Goal: Task Accomplishment & Management: Complete application form

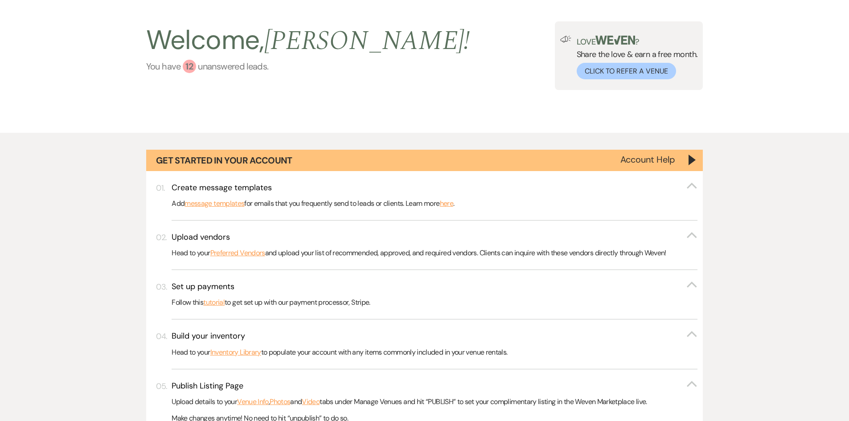
click at [191, 65] on div "12" at bounding box center [189, 66] width 13 height 13
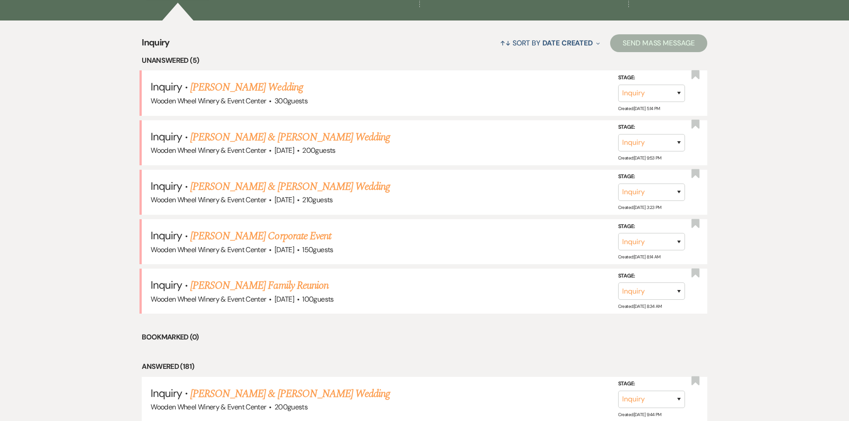
scroll to position [807, 0]
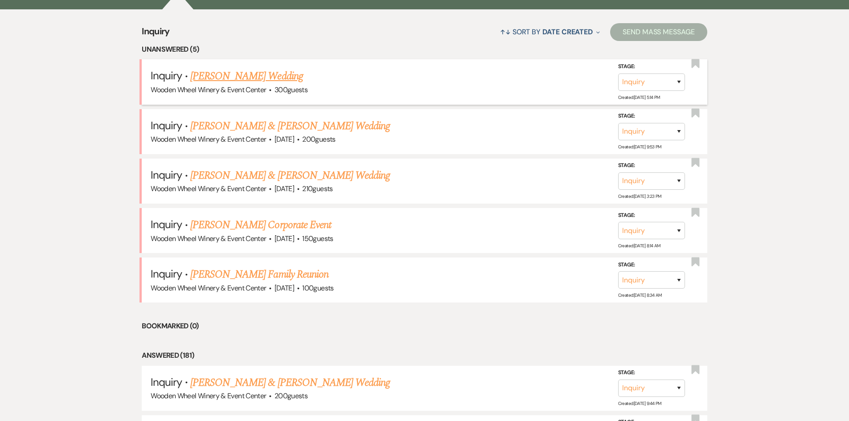
click at [222, 78] on link "[PERSON_NAME] Wedding" at bounding box center [246, 76] width 113 height 16
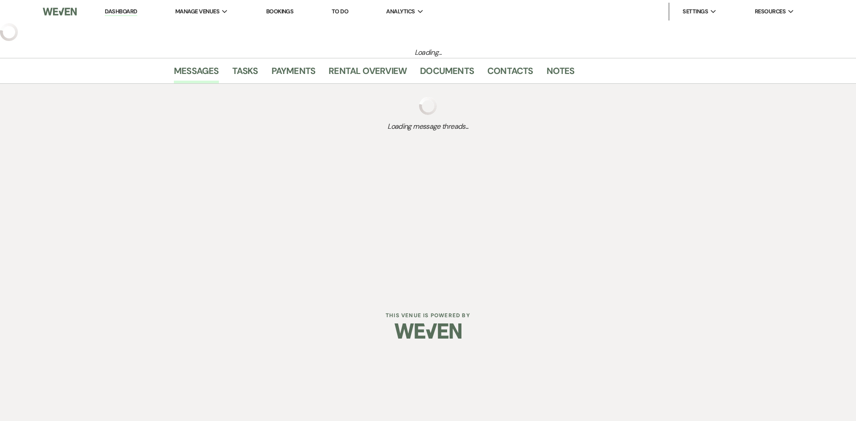
select select "5"
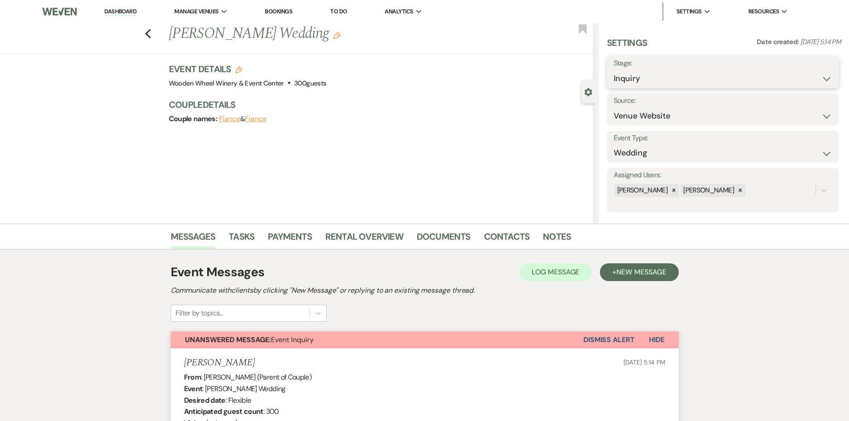
click at [826, 76] on select "Inquiry Follow Up Tour Requested Tour Confirmed Toured Proposal Sent Booked Lost" at bounding box center [723, 78] width 218 height 17
select select "8"
click at [614, 70] on select "Inquiry Follow Up Tour Requested Tour Confirmed Toured Proposal Sent Booked Lost" at bounding box center [723, 78] width 218 height 17
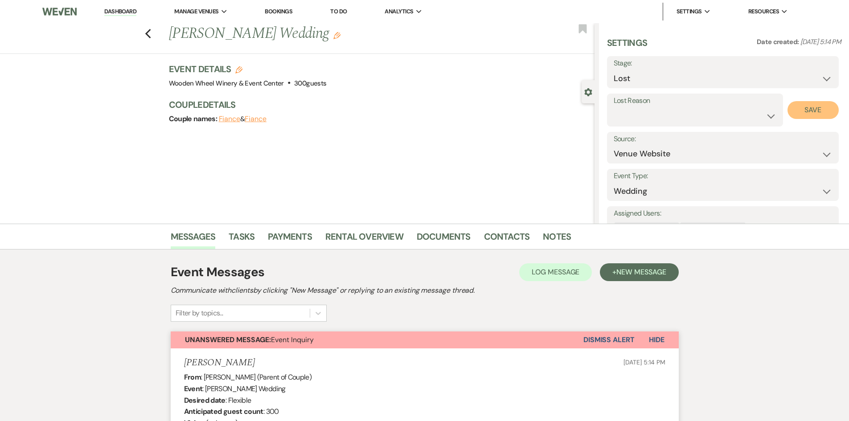
click at [814, 111] on button "Save" at bounding box center [813, 110] width 51 height 18
click at [151, 33] on use "button" at bounding box center [148, 34] width 6 height 10
select select "8"
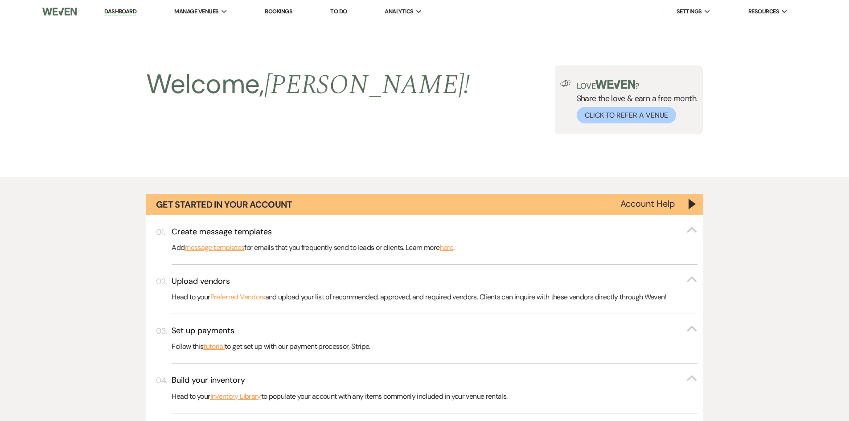
scroll to position [629, 0]
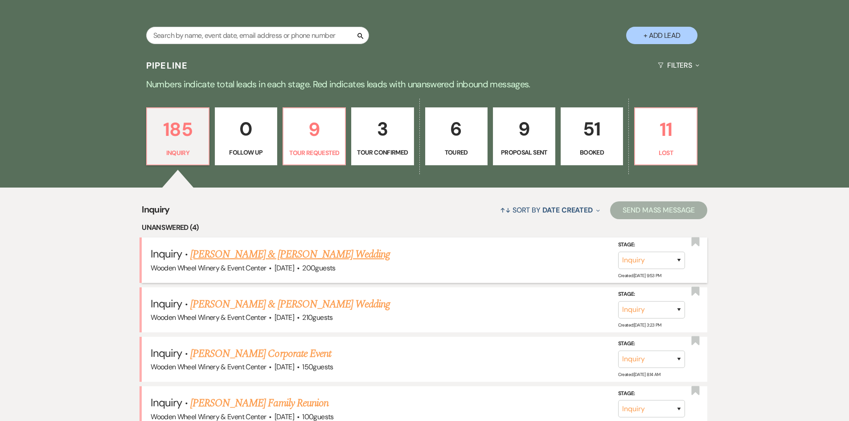
click at [245, 256] on link "[PERSON_NAME] & [PERSON_NAME] Wedding" at bounding box center [290, 255] width 200 height 16
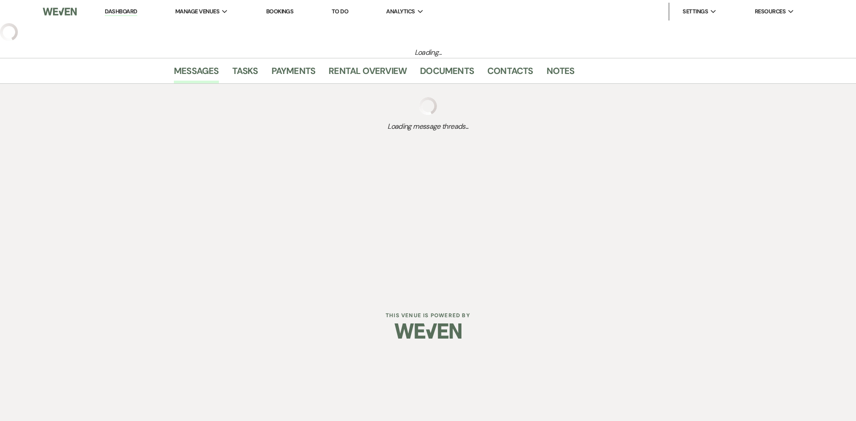
select select "5"
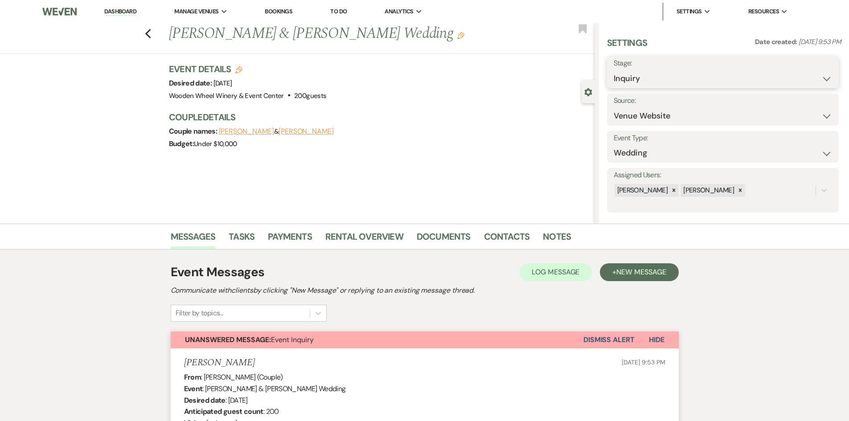
click at [822, 79] on select "Inquiry Follow Up Tour Requested Tour Confirmed Toured Proposal Sent Booked Lost" at bounding box center [723, 78] width 218 height 17
select select "5"
click at [614, 70] on select "Inquiry Follow Up Tour Requested Tour Confirmed Toured Proposal Sent Booked Lost" at bounding box center [723, 78] width 218 height 17
click at [803, 73] on button "Save" at bounding box center [814, 72] width 50 height 18
click at [152, 34] on icon "Previous" at bounding box center [148, 34] width 7 height 11
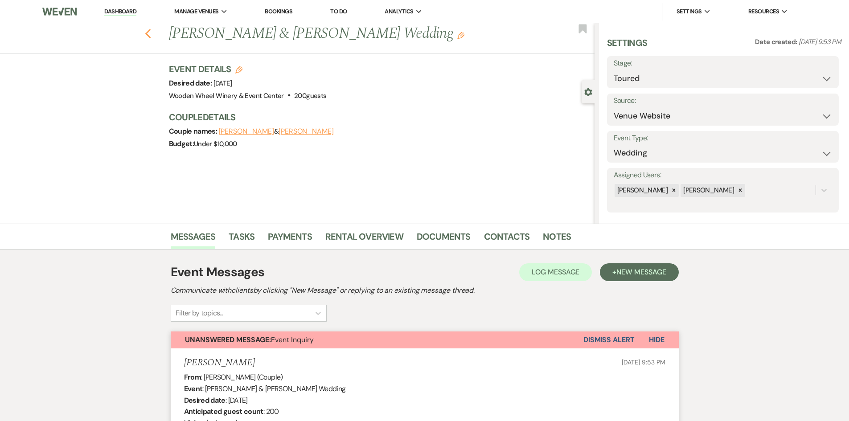
select select "5"
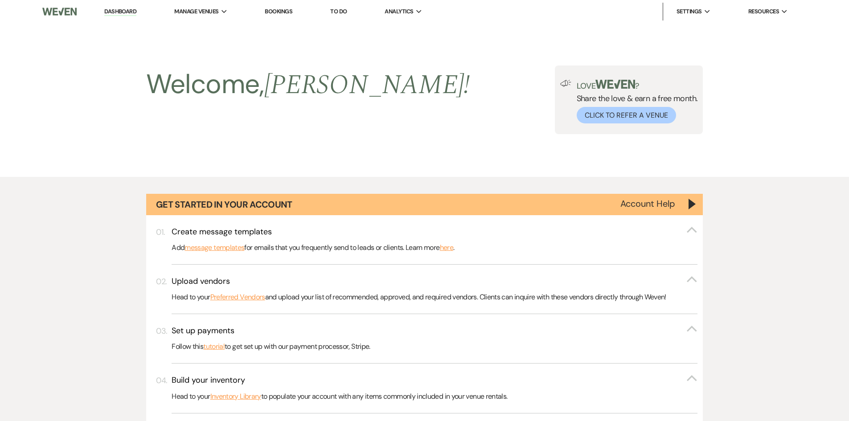
scroll to position [629, 0]
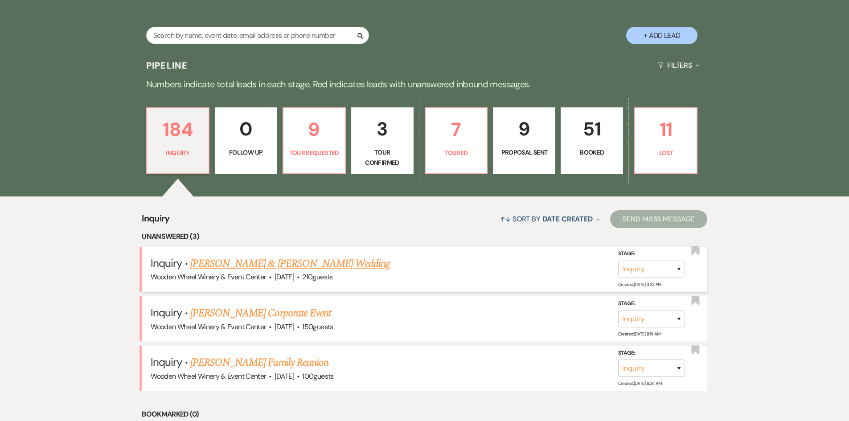
click at [268, 259] on link "[PERSON_NAME] & [PERSON_NAME] Wedding" at bounding box center [290, 264] width 200 height 16
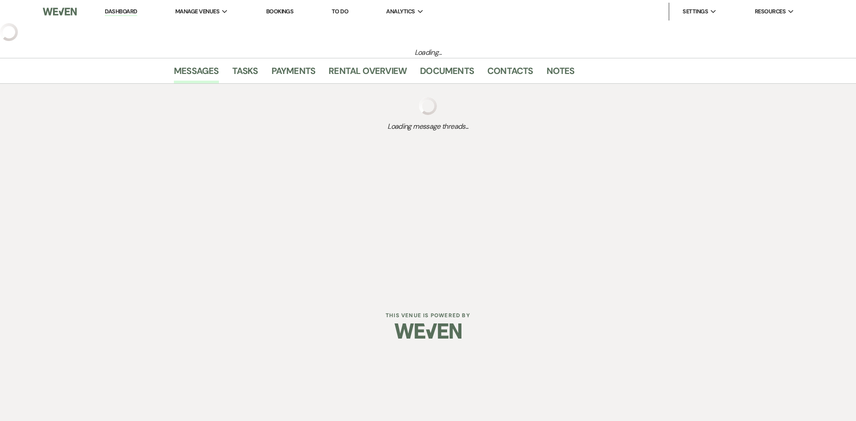
select select "5"
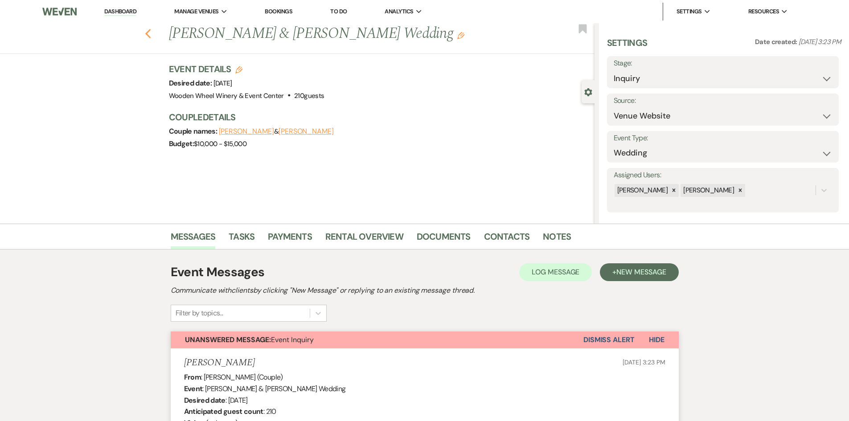
click at [151, 33] on use "button" at bounding box center [148, 34] width 6 height 10
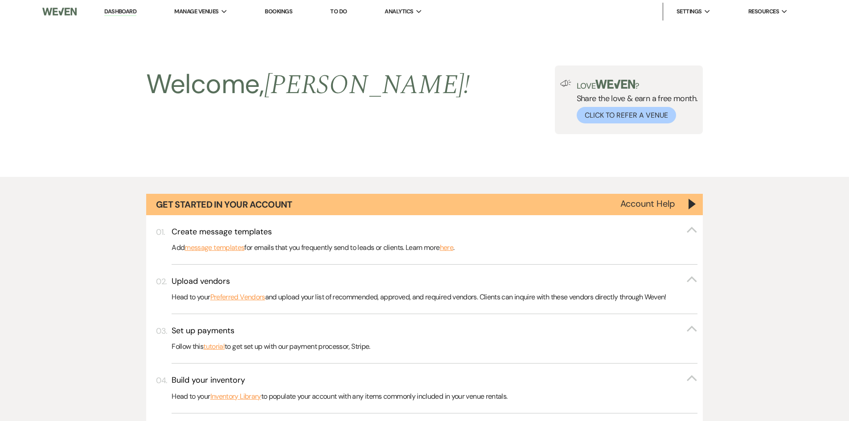
scroll to position [629, 0]
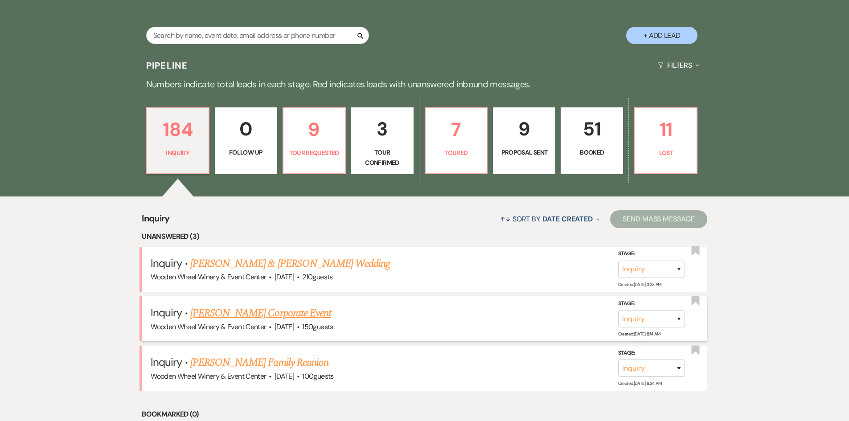
click at [242, 316] on link "[PERSON_NAME] Corporate Event" at bounding box center [260, 313] width 141 height 16
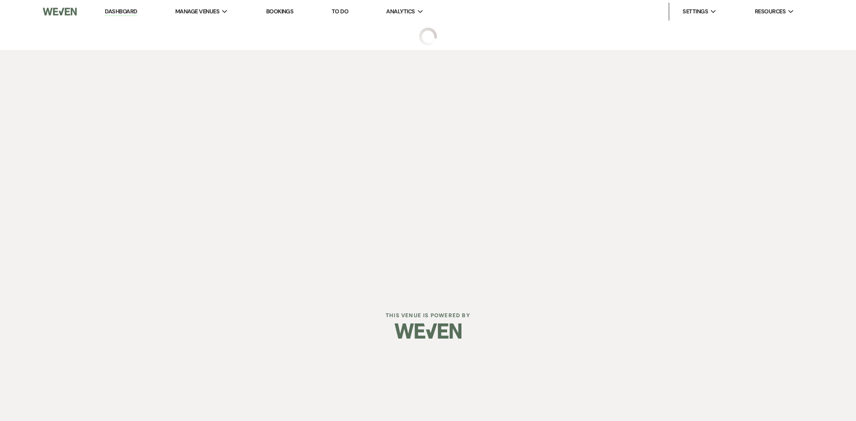
select select "5"
select select "9"
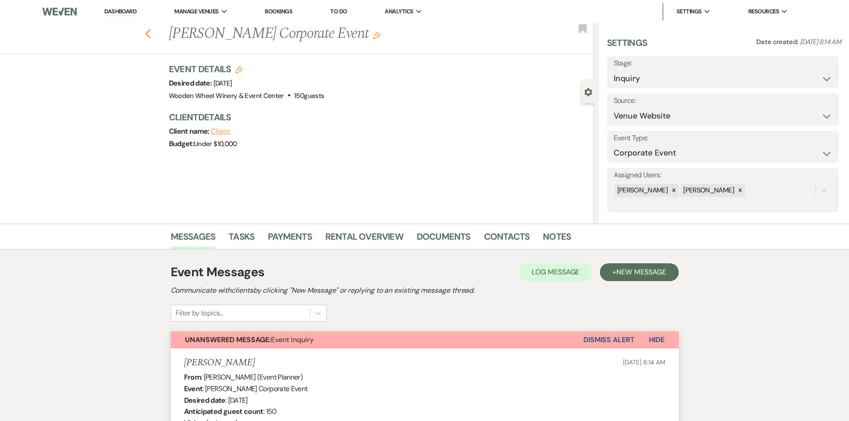
click at [152, 35] on icon "Previous" at bounding box center [148, 34] width 7 height 11
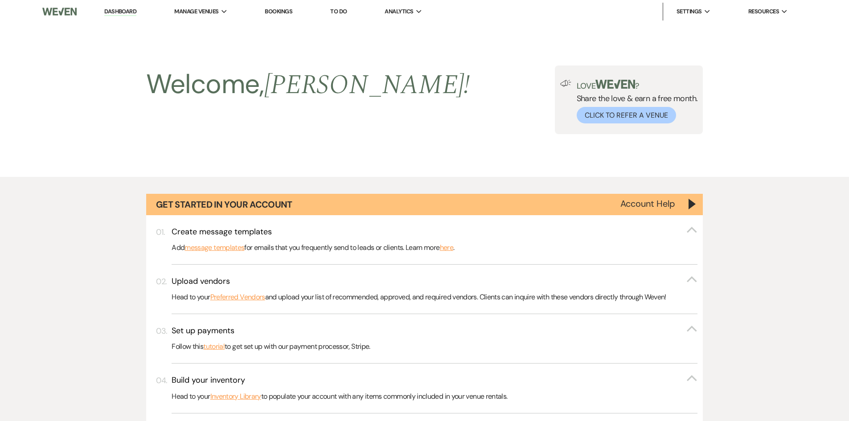
scroll to position [629, 0]
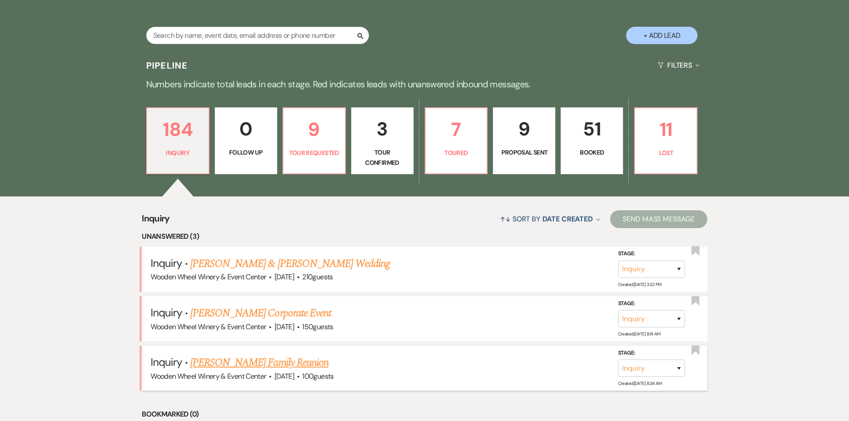
click at [222, 363] on link "[PERSON_NAME] Family Reunion" at bounding box center [259, 363] width 138 height 16
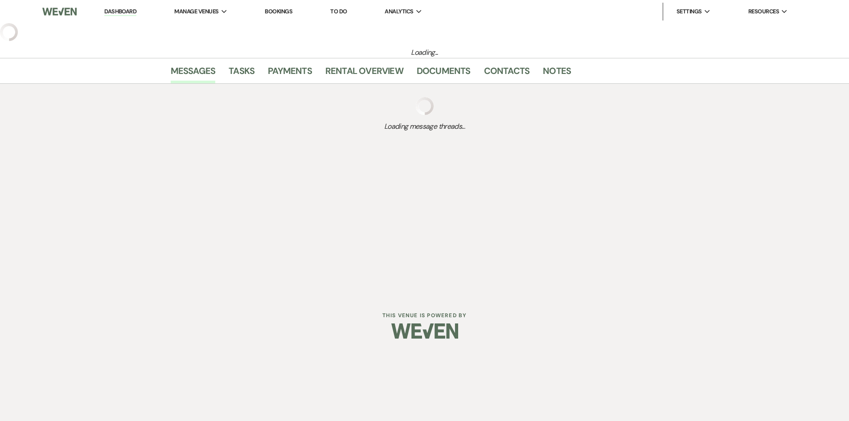
select select "5"
select select "13"
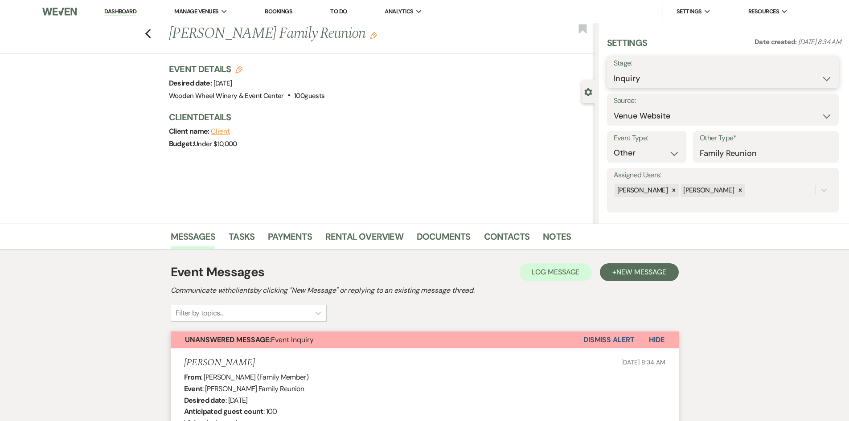
click at [820, 76] on select "Inquiry Follow Up Tour Requested Tour Confirmed Toured Proposal Sent Booked Lost" at bounding box center [723, 78] width 218 height 17
select select "7"
click at [614, 70] on select "Inquiry Follow Up Tour Requested Tour Confirmed Toured Proposal Sent Booked Lost" at bounding box center [723, 78] width 218 height 17
click at [806, 71] on button "Save" at bounding box center [814, 72] width 50 height 18
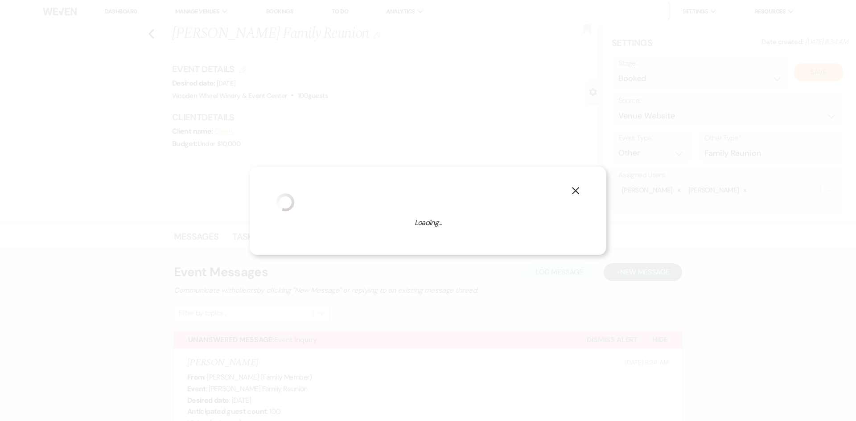
select select "13"
select select "819"
select select "false"
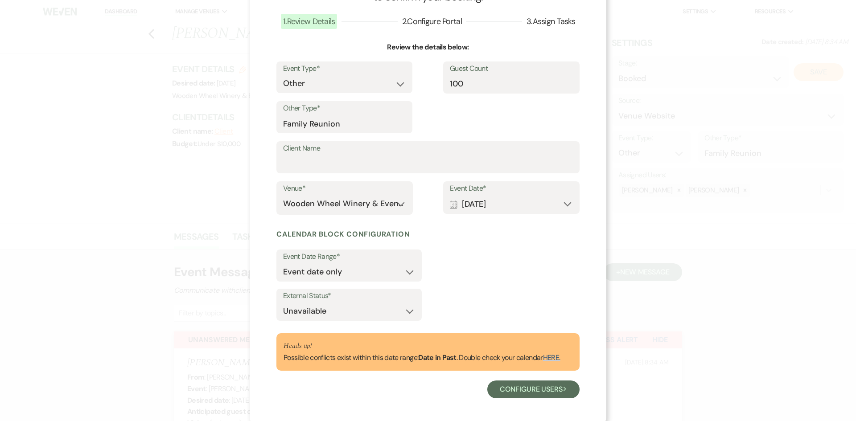
scroll to position [57, 0]
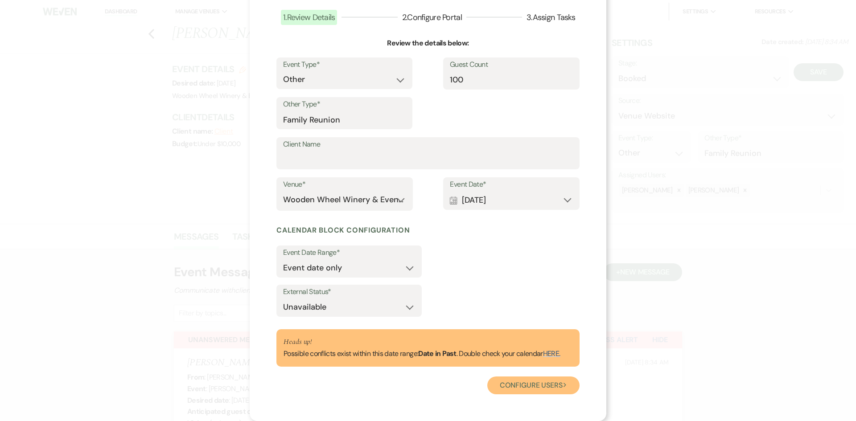
click at [521, 383] on button "Configure users Next" at bounding box center [533, 386] width 92 height 18
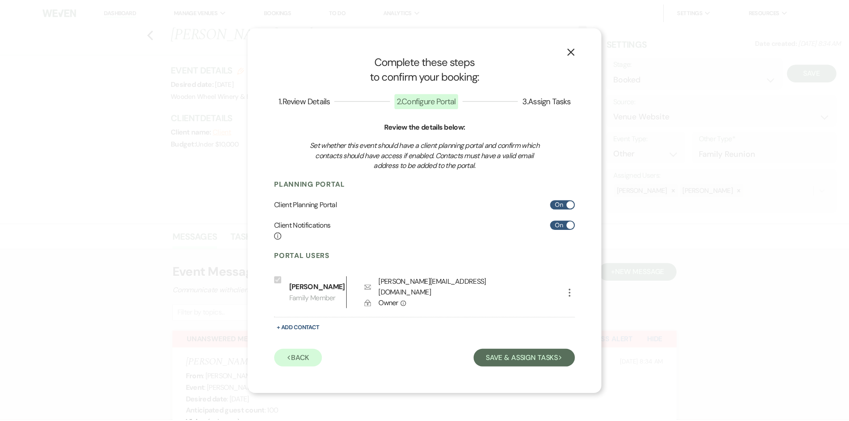
scroll to position [0, 0]
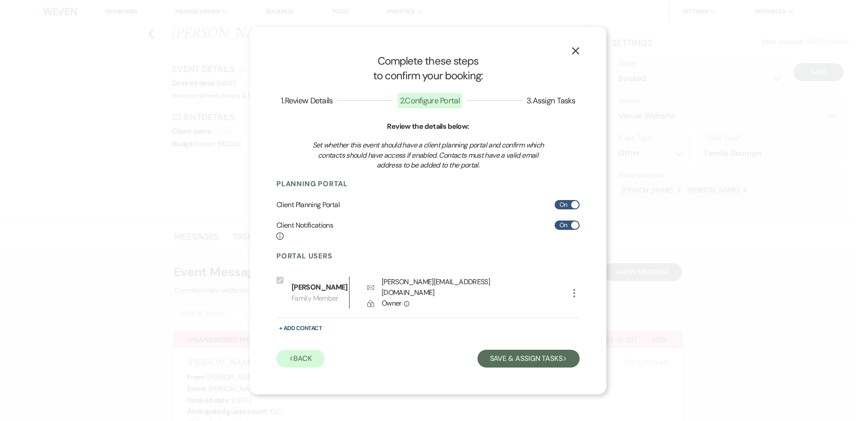
click at [573, 228] on span at bounding box center [575, 226] width 8 height 8
click at [573, 228] on input "On" at bounding box center [567, 225] width 25 height 9
checkbox input "false"
click at [523, 355] on button "Save & Assign Tasks Next" at bounding box center [529, 359] width 102 height 18
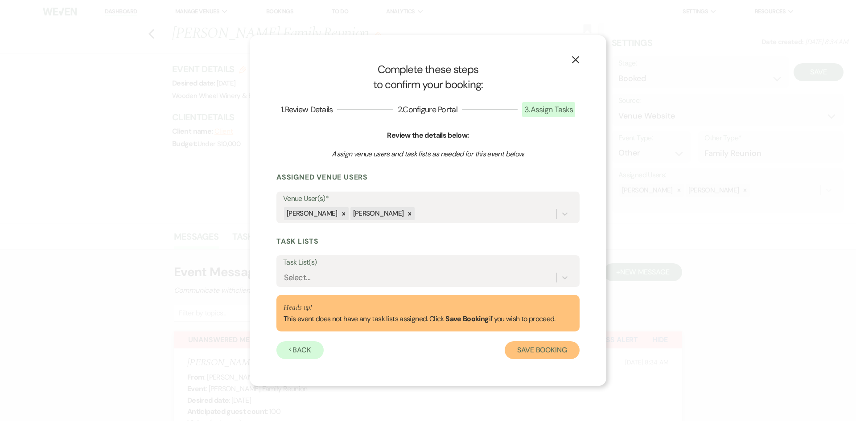
drag, startPoint x: 525, startPoint y: 349, endPoint x: 497, endPoint y: 346, distance: 27.9
click at [525, 349] on button "Save Booking" at bounding box center [542, 351] width 75 height 18
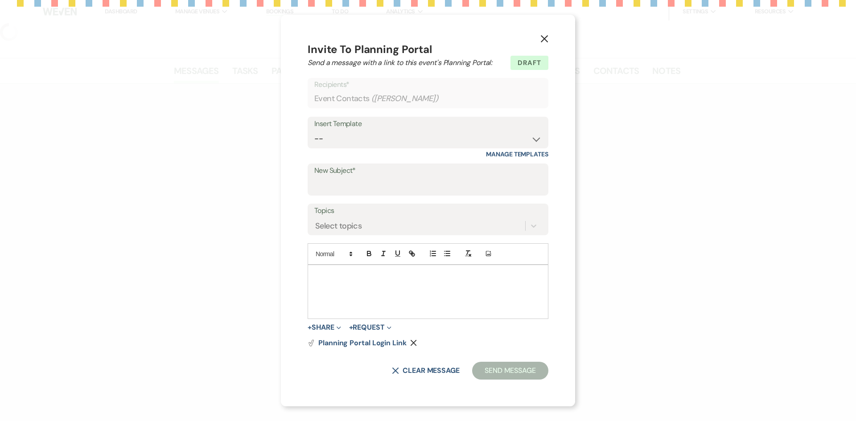
select select "5"
select select "13"
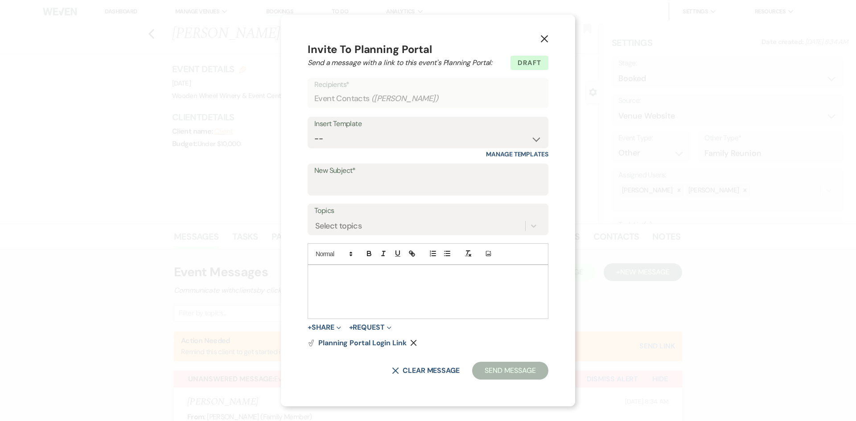
click at [548, 38] on icon "X" at bounding box center [544, 39] width 8 height 8
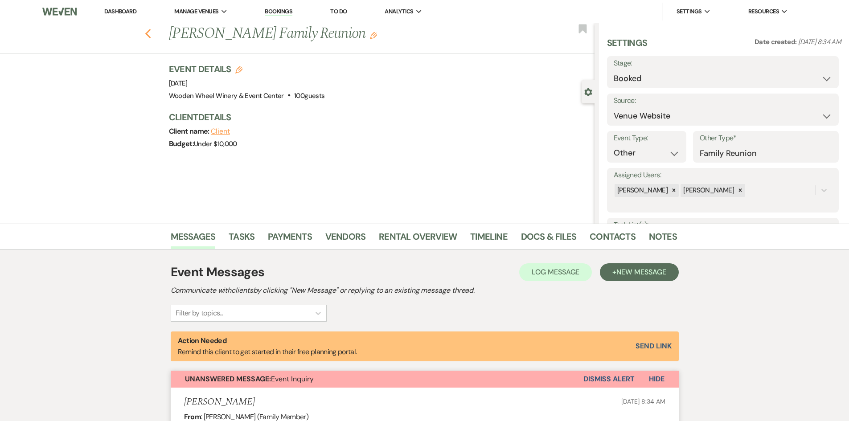
click at [151, 33] on use "button" at bounding box center [148, 34] width 6 height 10
